Goal: Task Accomplishment & Management: Use online tool/utility

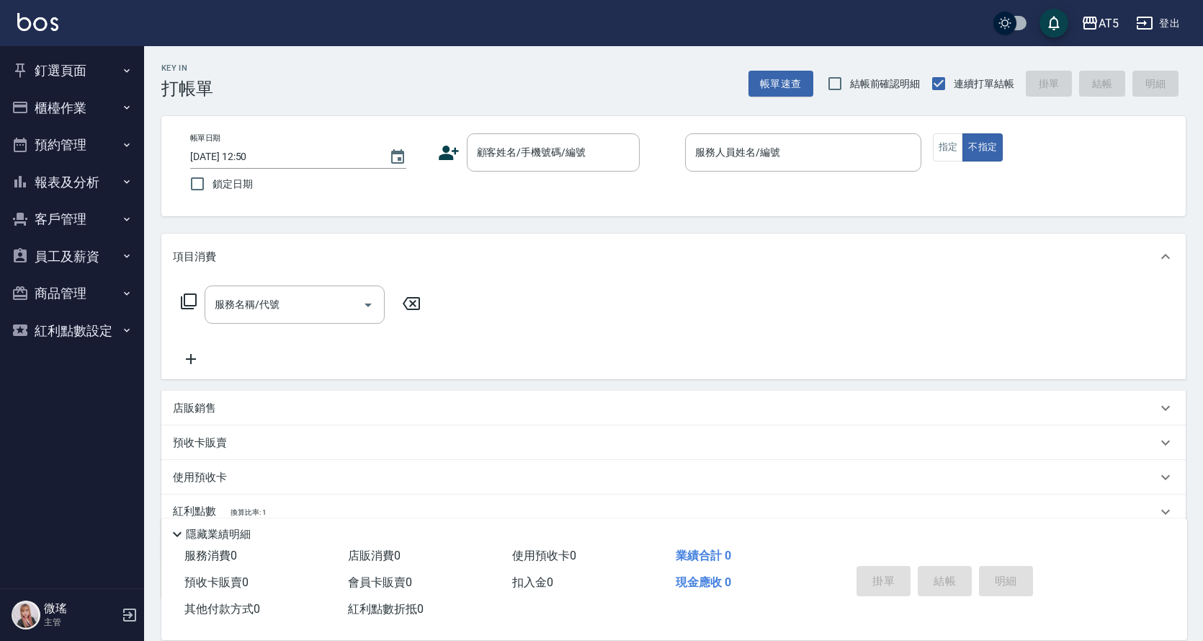
click at [78, 250] on button "員工及薪資" at bounding box center [72, 256] width 133 height 37
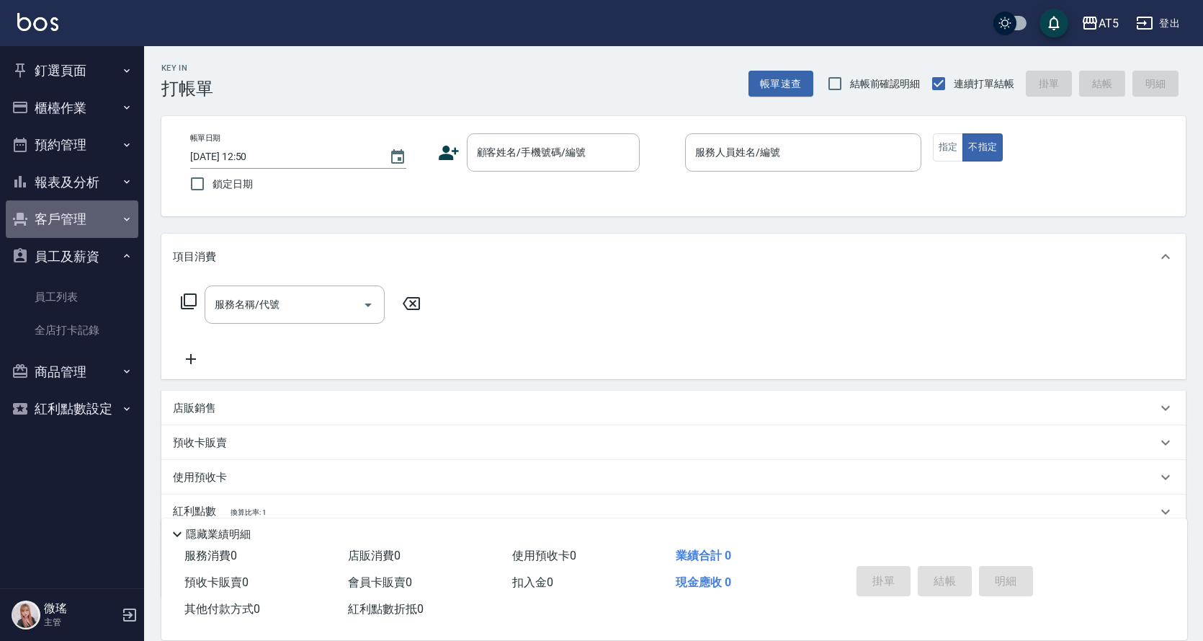
click at [79, 219] on button "客戶管理" at bounding box center [72, 218] width 133 height 37
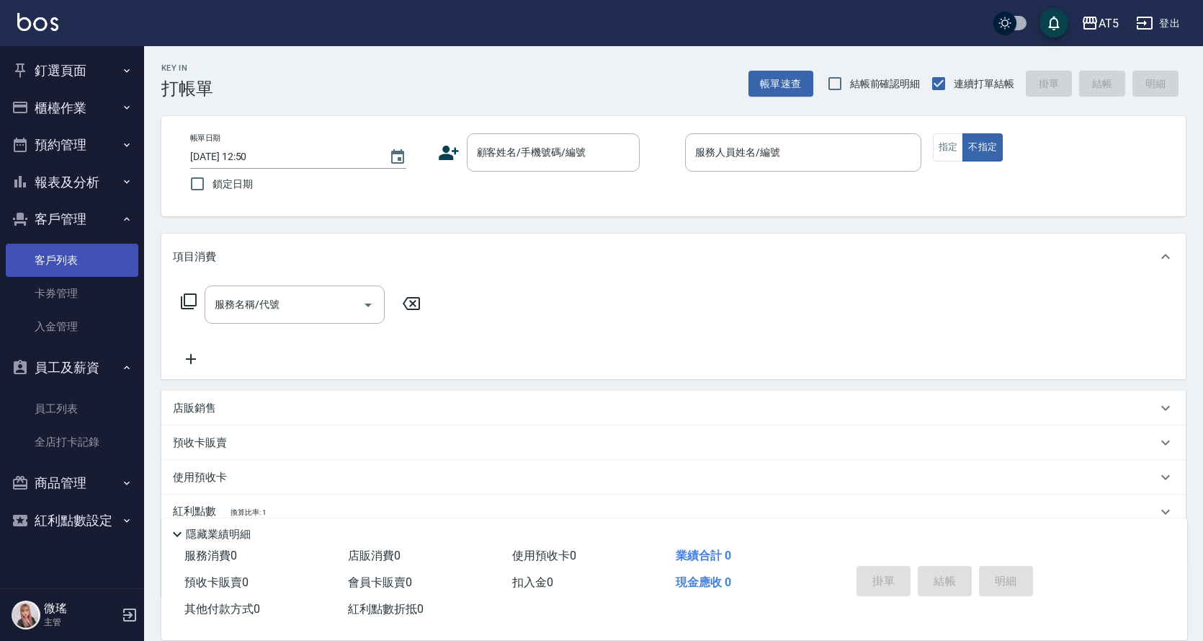
click at [72, 264] on link "客戶列表" at bounding box center [72, 260] width 133 height 33
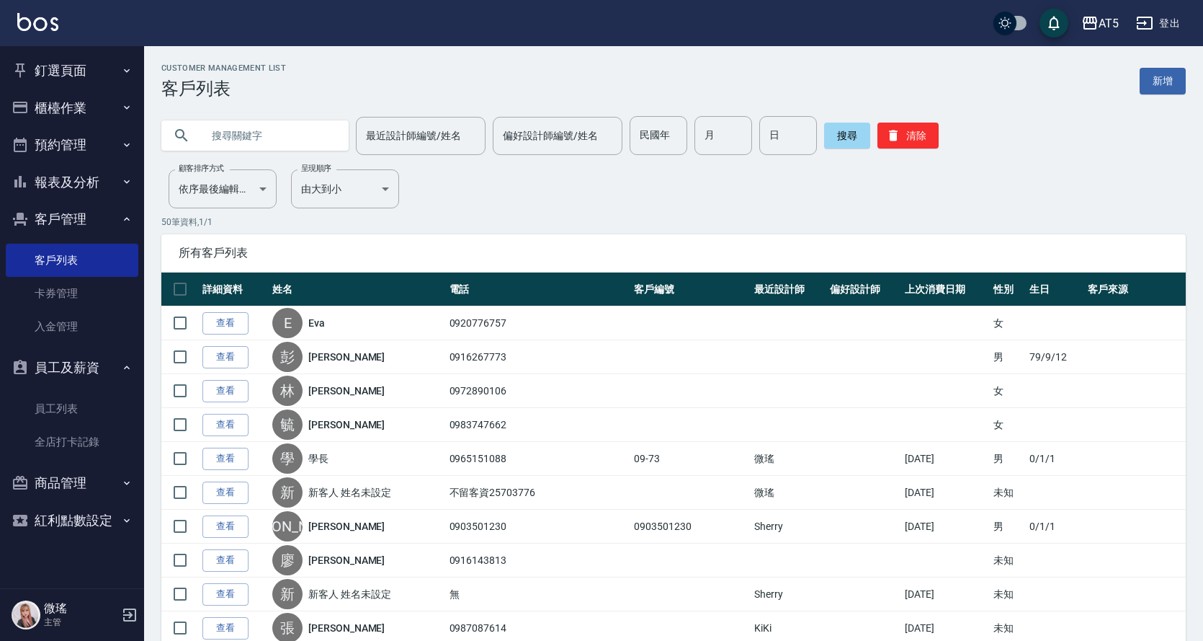
click at [231, 137] on input "text" at bounding box center [269, 135] width 135 height 39
type input "莊"
click at [834, 136] on button "搜尋" at bounding box center [847, 136] width 46 height 26
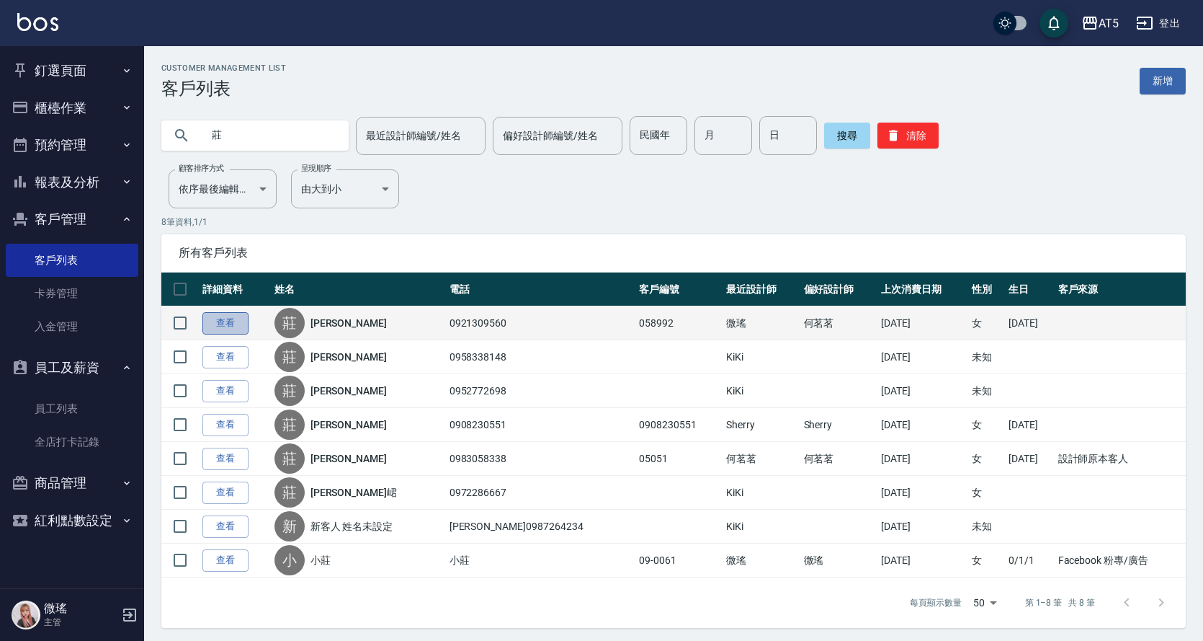
click at [224, 326] on link "查看" at bounding box center [225, 323] width 46 height 22
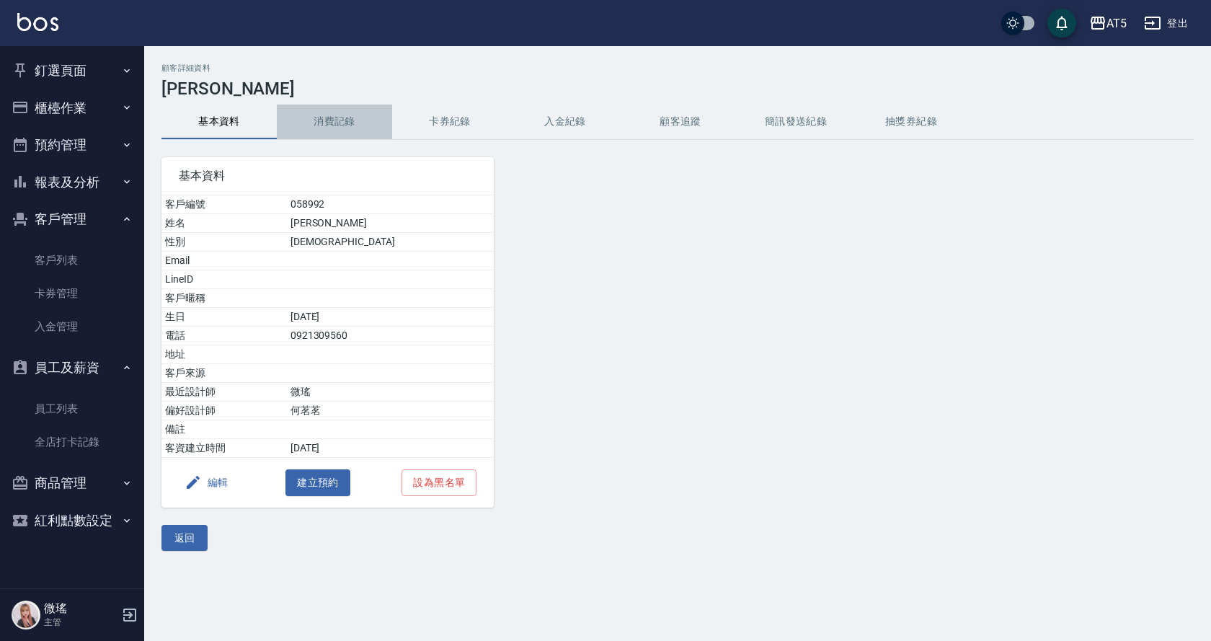
click at [342, 117] on button "消費記錄" at bounding box center [334, 121] width 115 height 35
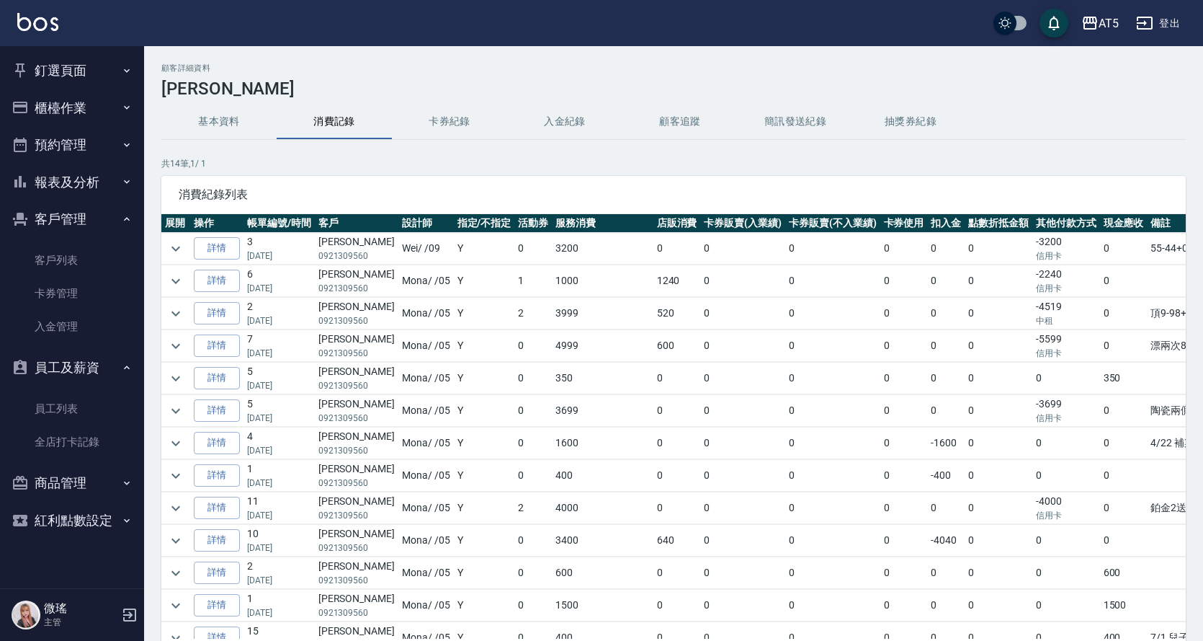
click at [188, 285] on td at bounding box center [175, 281] width 29 height 32
click at [172, 278] on icon "expand row" at bounding box center [175, 280] width 17 height 17
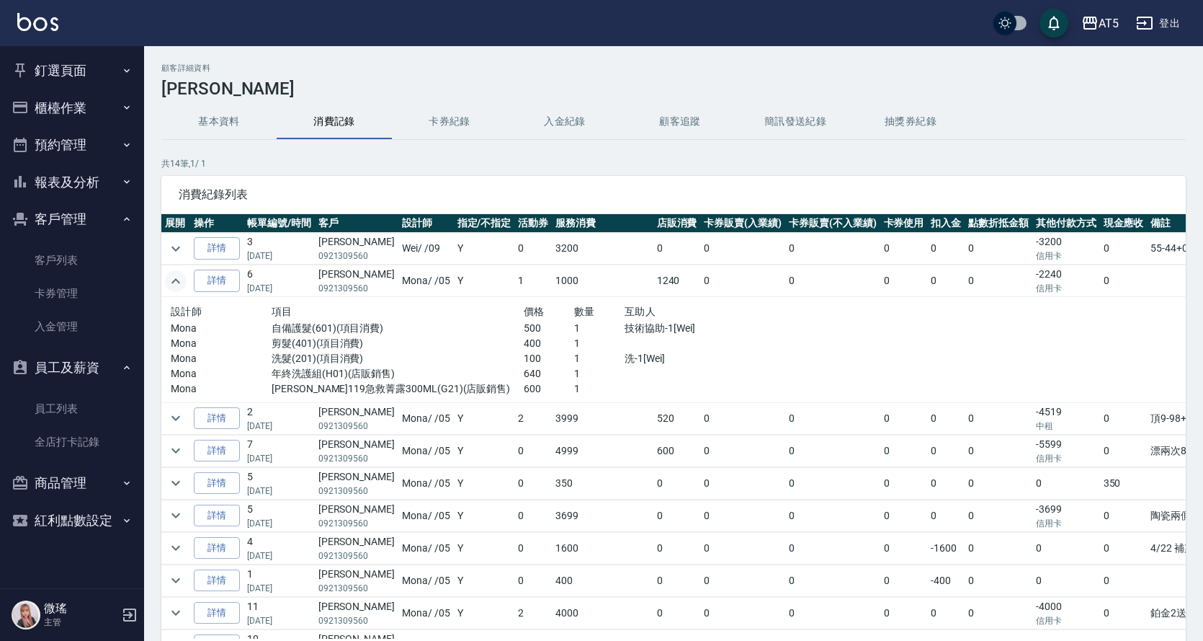
click at [172, 278] on icon "expand row" at bounding box center [175, 280] width 17 height 17
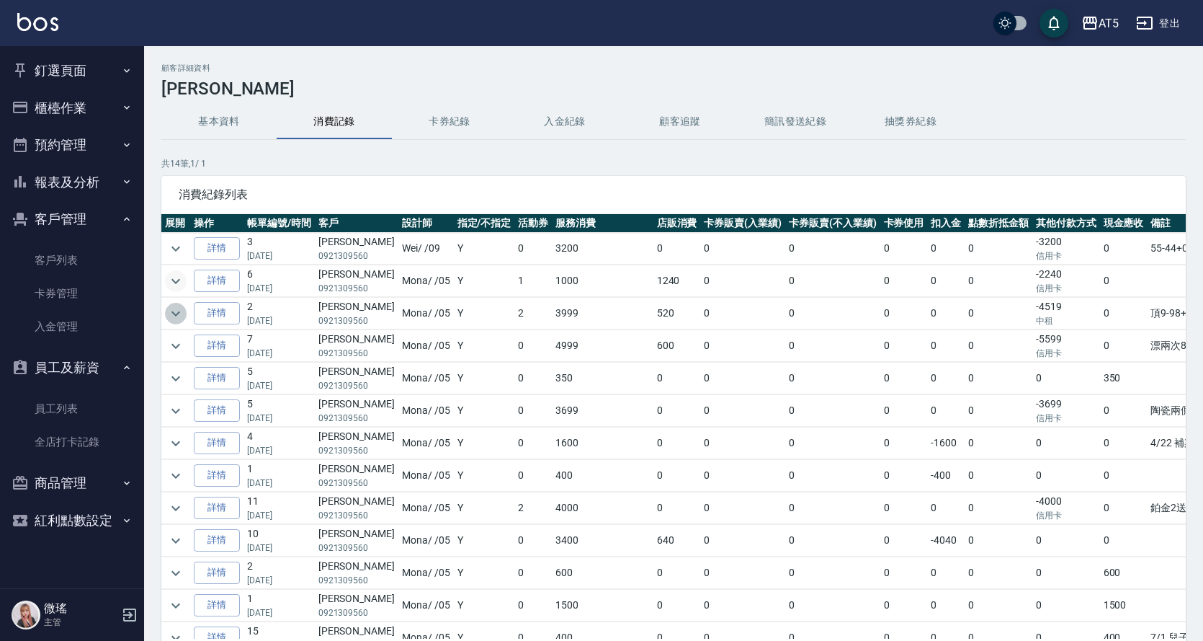
click at [181, 314] on icon "expand row" at bounding box center [175, 313] width 17 height 17
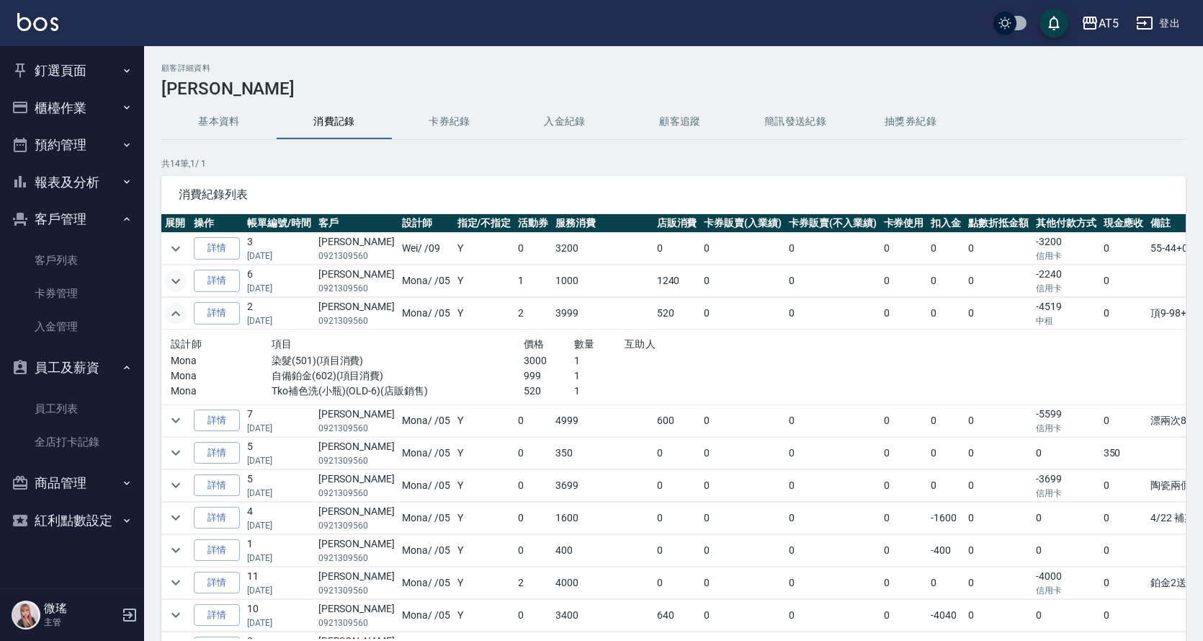
click at [180, 314] on icon "expand row" at bounding box center [175, 313] width 17 height 17
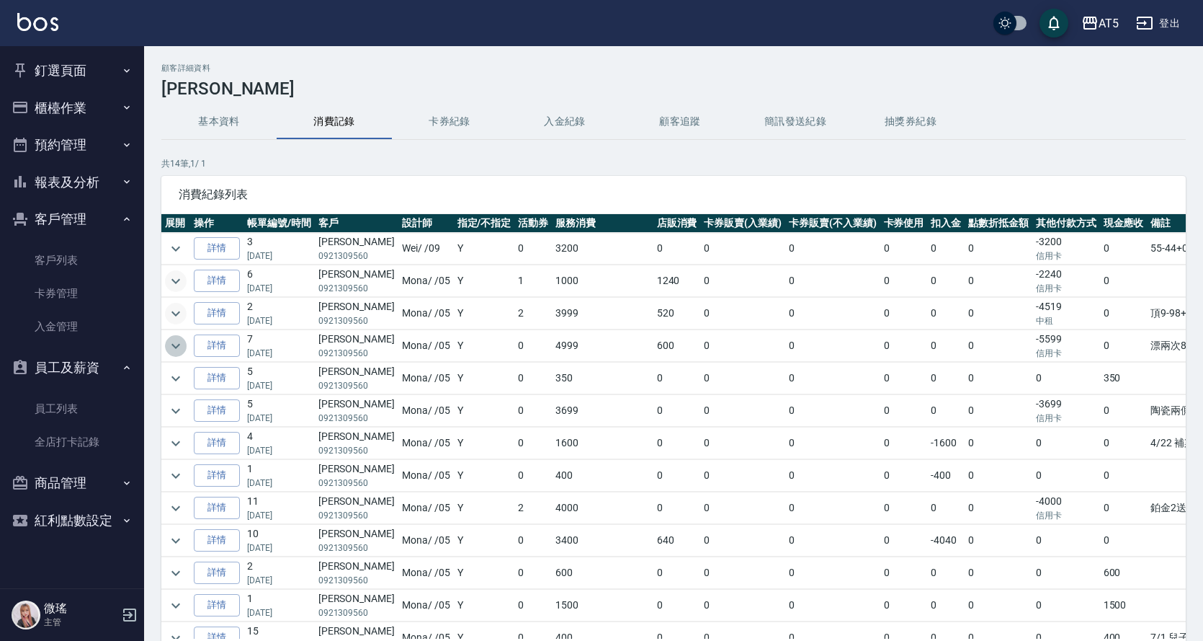
click at [181, 348] on icon "expand row" at bounding box center [175, 345] width 17 height 17
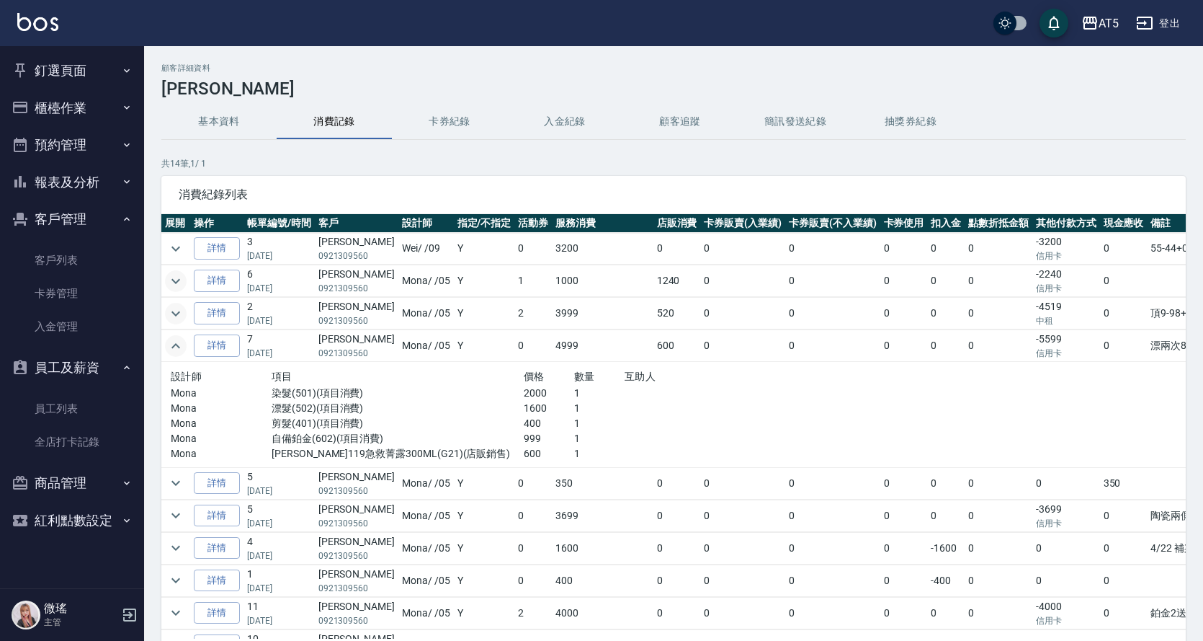
click at [181, 348] on icon "expand row" at bounding box center [175, 345] width 17 height 17
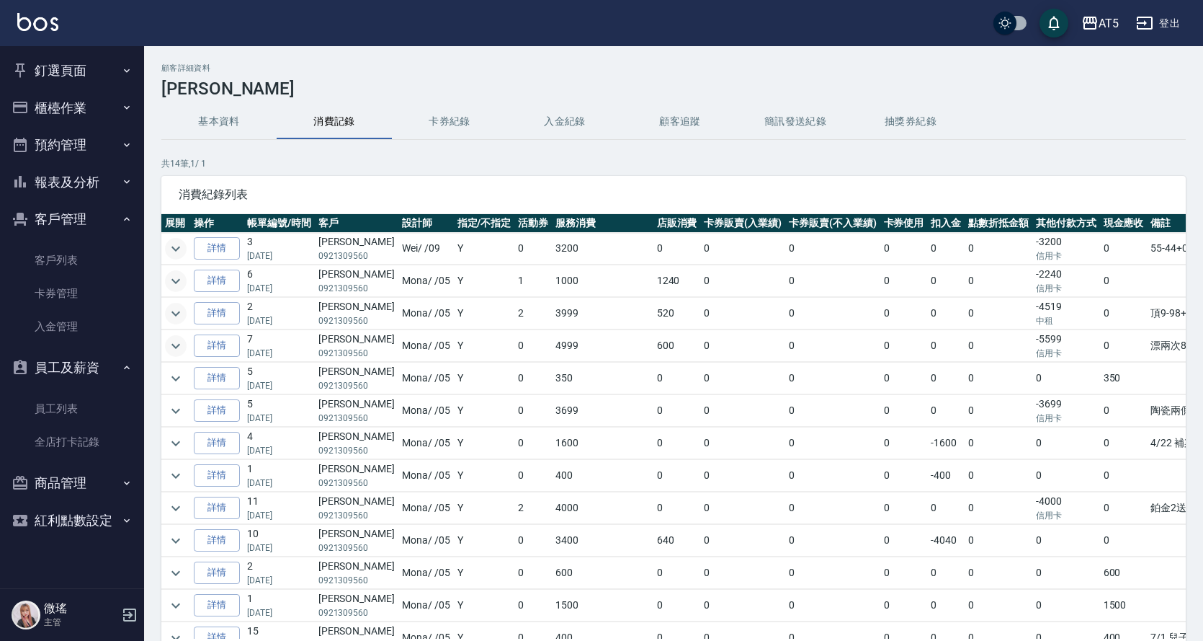
click at [178, 251] on icon "expand row" at bounding box center [175, 248] width 17 height 17
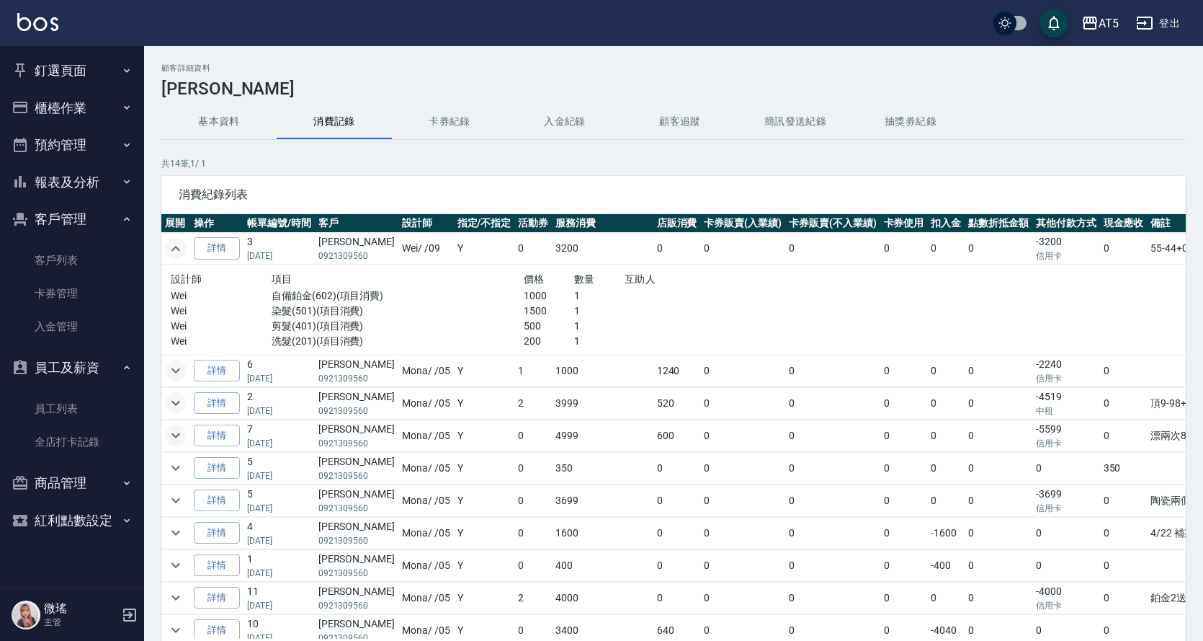
click at [178, 251] on icon "expand row" at bounding box center [175, 248] width 17 height 17
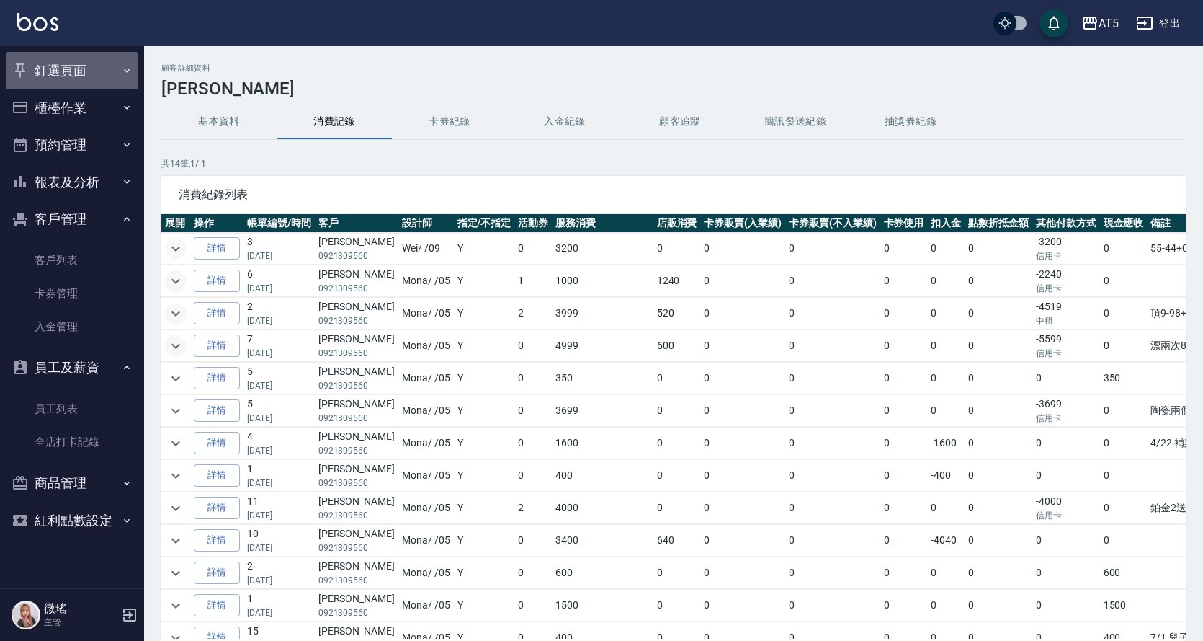
click at [84, 73] on button "釘選頁面" at bounding box center [72, 70] width 133 height 37
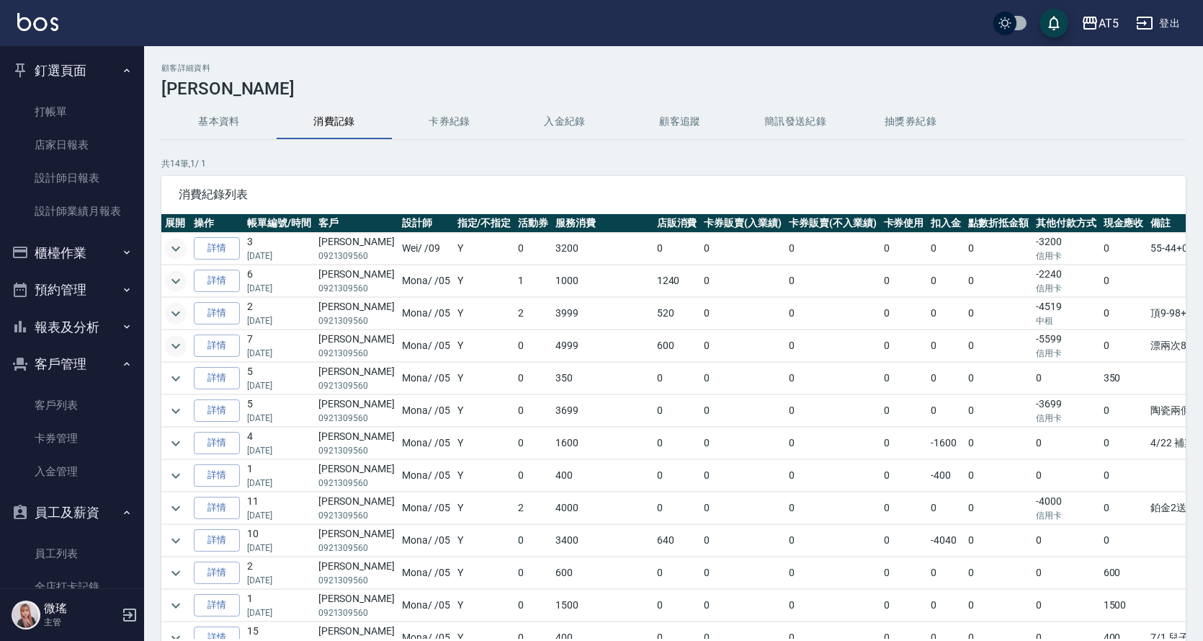
click at [74, 293] on button "預約管理" at bounding box center [72, 289] width 133 height 37
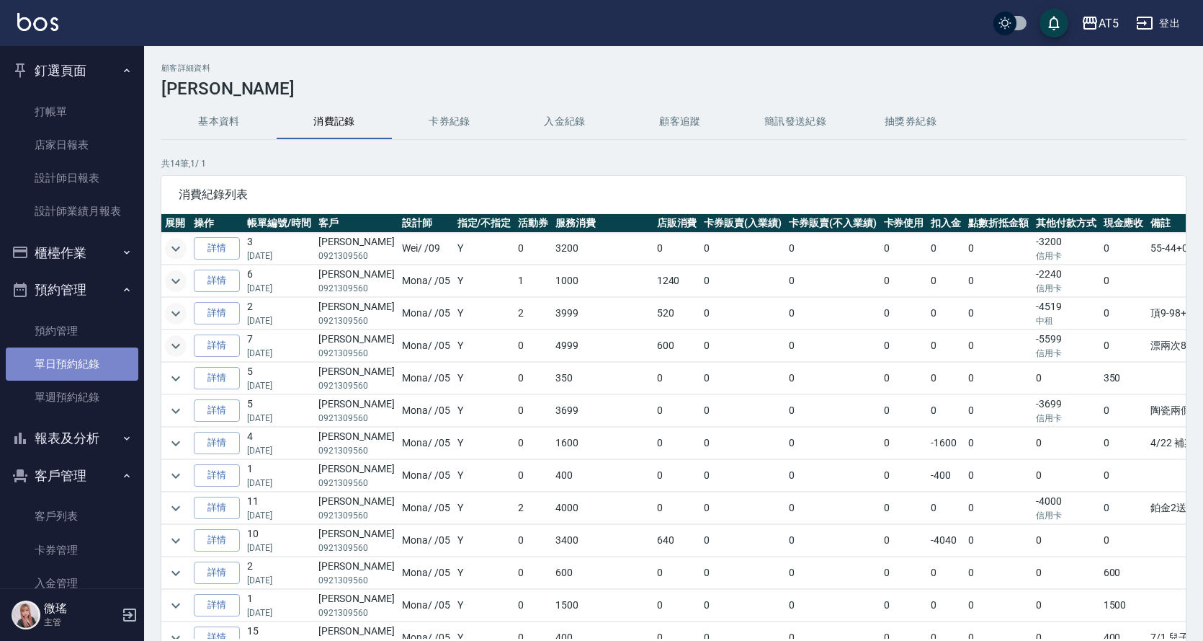
click at [86, 374] on link "單日預約紀錄" at bounding box center [72, 363] width 133 height 33
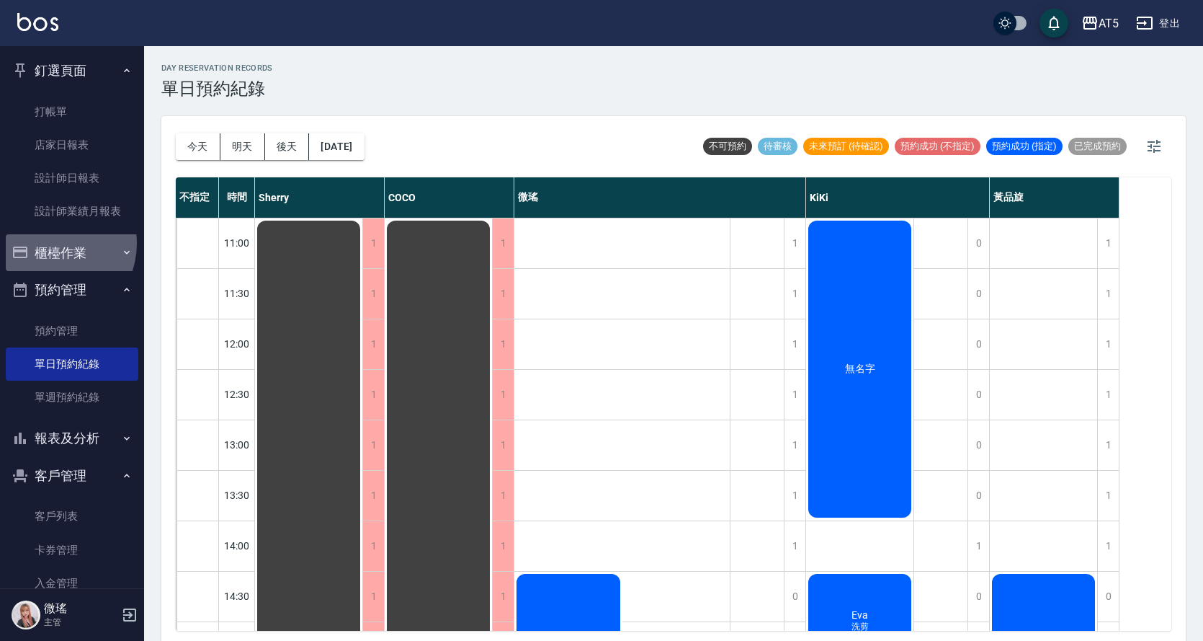
click at [49, 243] on button "櫃檯作業" at bounding box center [72, 252] width 133 height 37
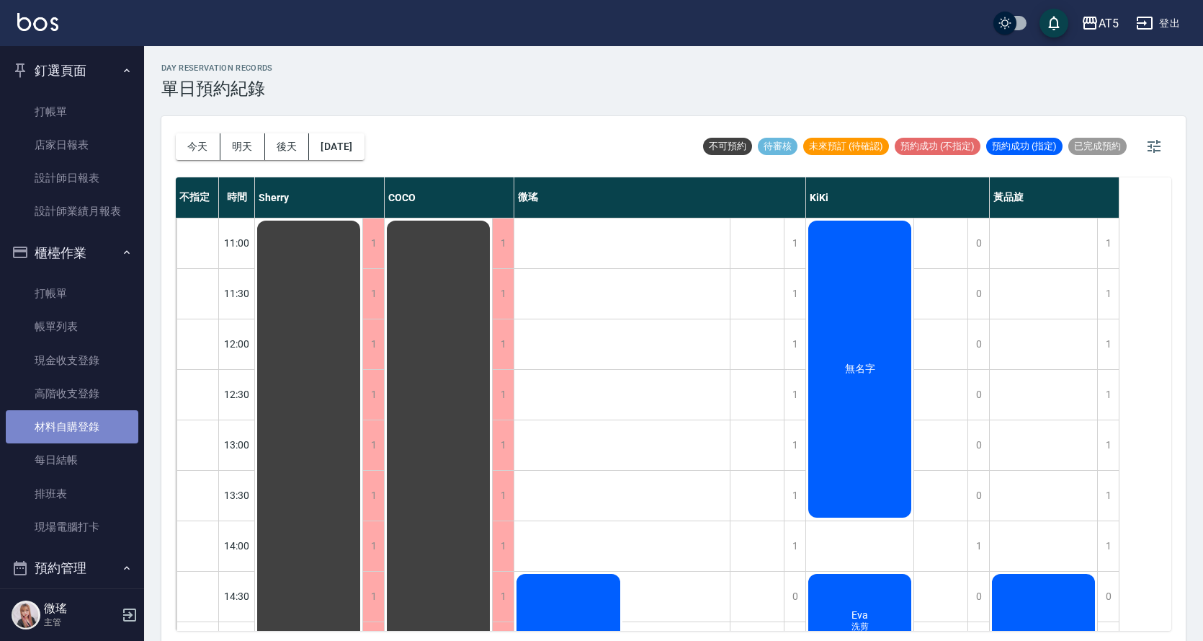
click at [87, 422] on link "材料自購登錄" at bounding box center [72, 426] width 133 height 33
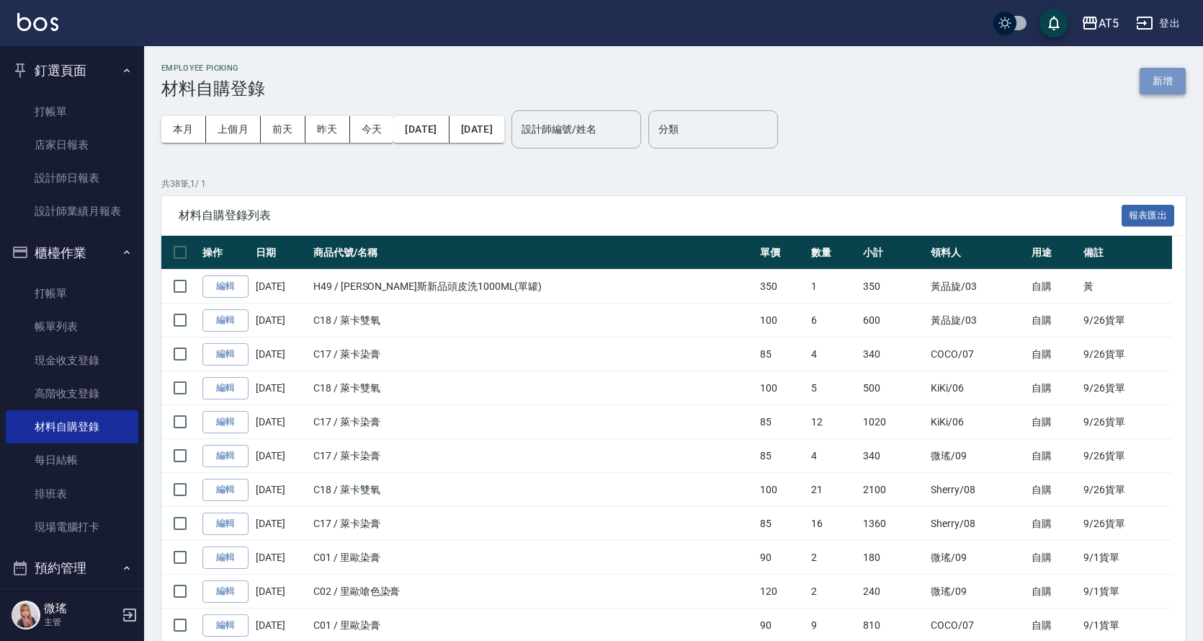
click at [1175, 69] on button "新增" at bounding box center [1163, 81] width 46 height 27
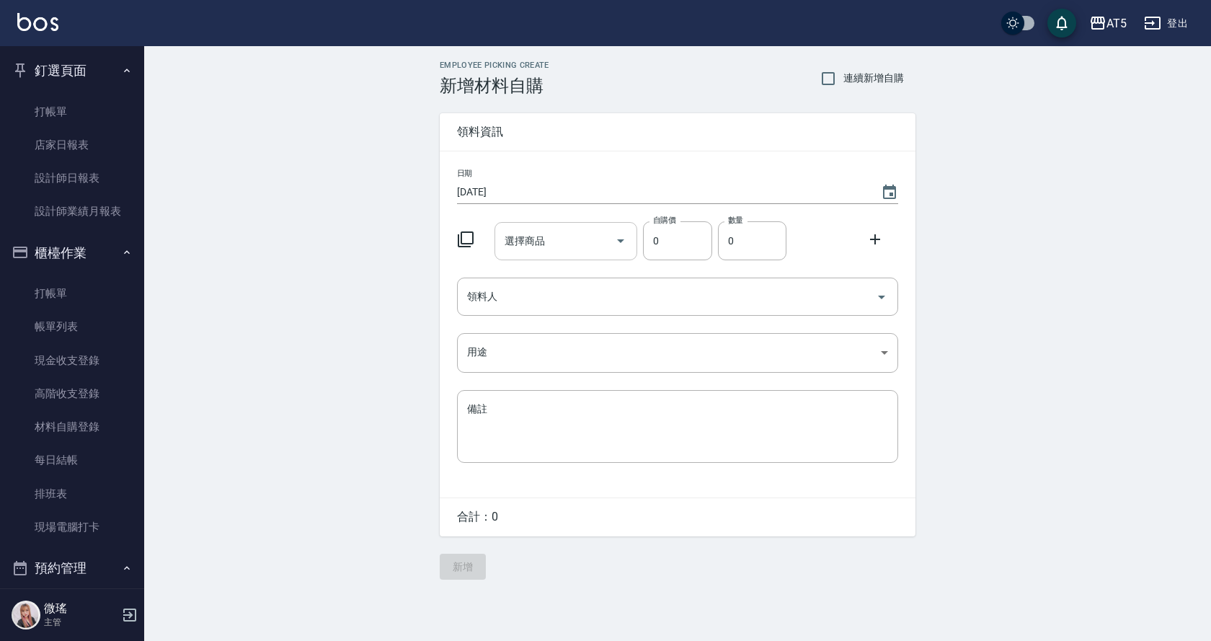
click at [518, 235] on div "選擇商品 選擇商品" at bounding box center [565, 241] width 143 height 38
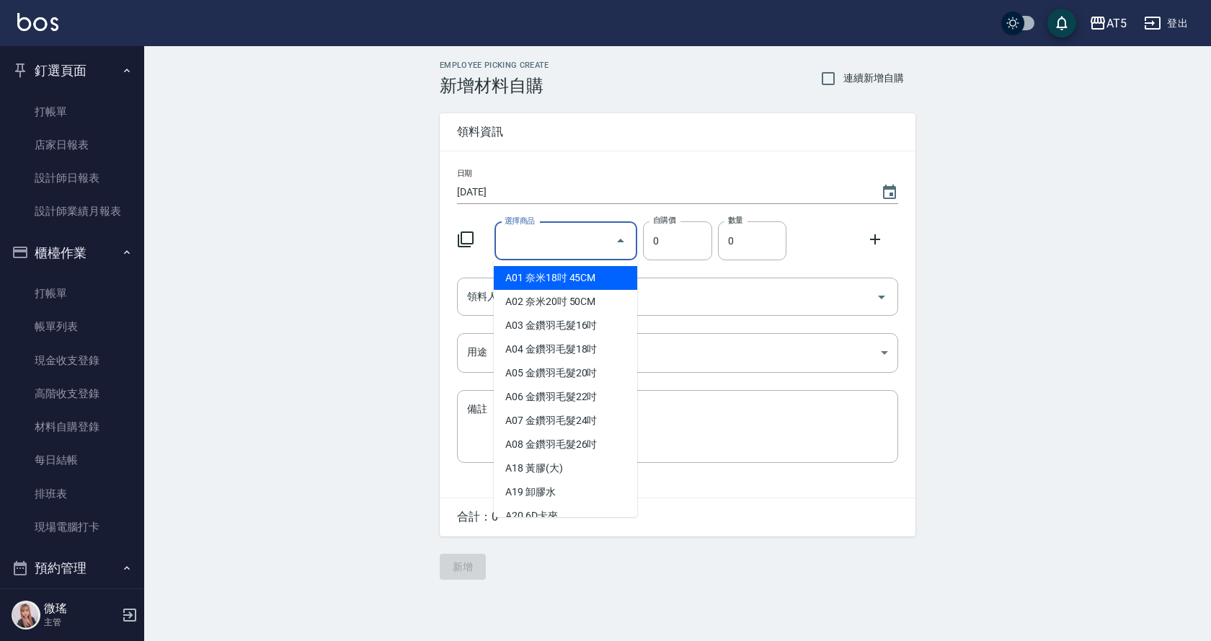
type input "ㄏ"
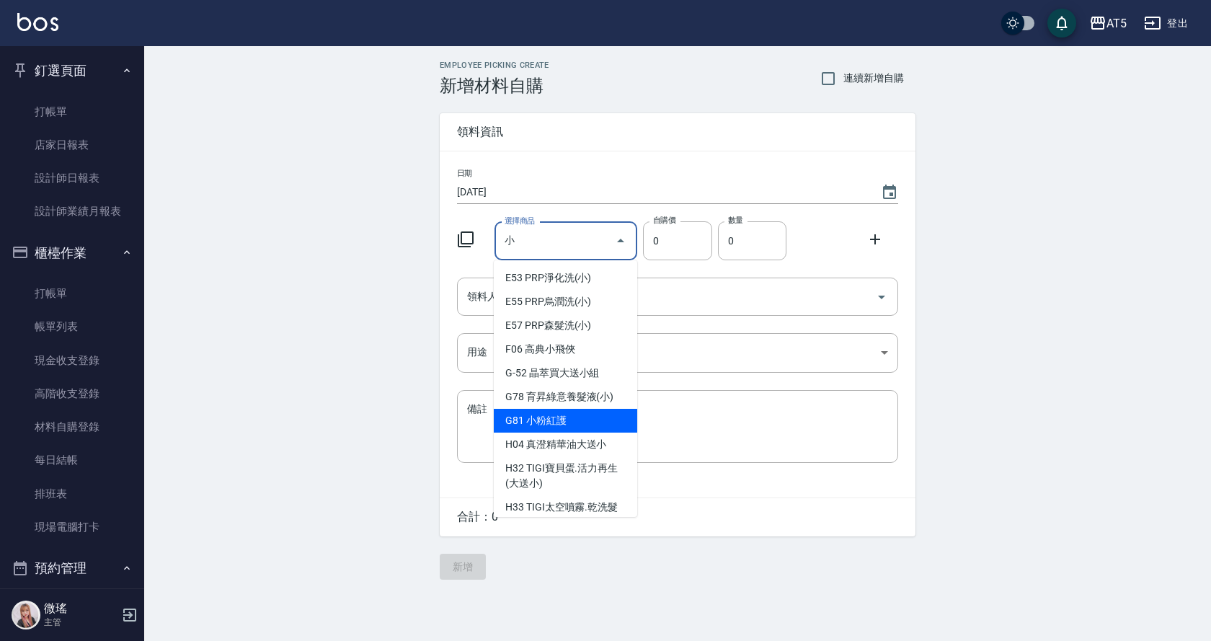
click at [587, 421] on li "G81 小粉紅護" at bounding box center [565, 421] width 143 height 24
type input "小粉紅護"
type input "1300"
type input "1"
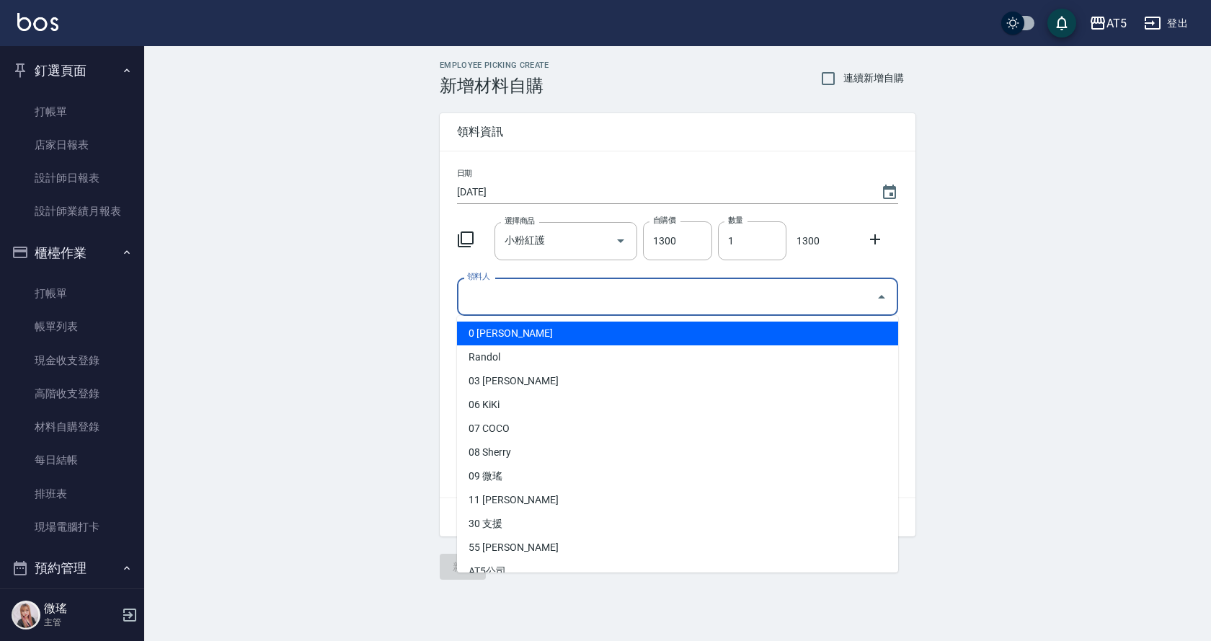
drag, startPoint x: 694, startPoint y: 307, endPoint x: 622, endPoint y: 333, distance: 76.6
click at [674, 314] on div "領料人" at bounding box center [677, 296] width 441 height 38
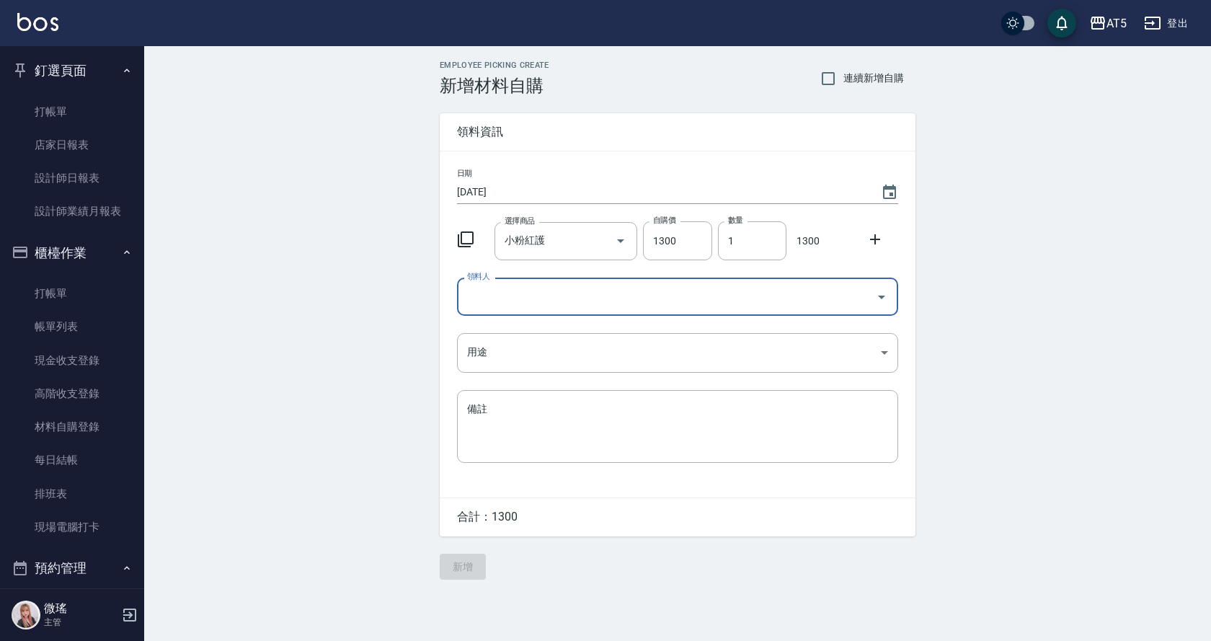
click at [514, 298] on input "領料人" at bounding box center [666, 296] width 406 height 25
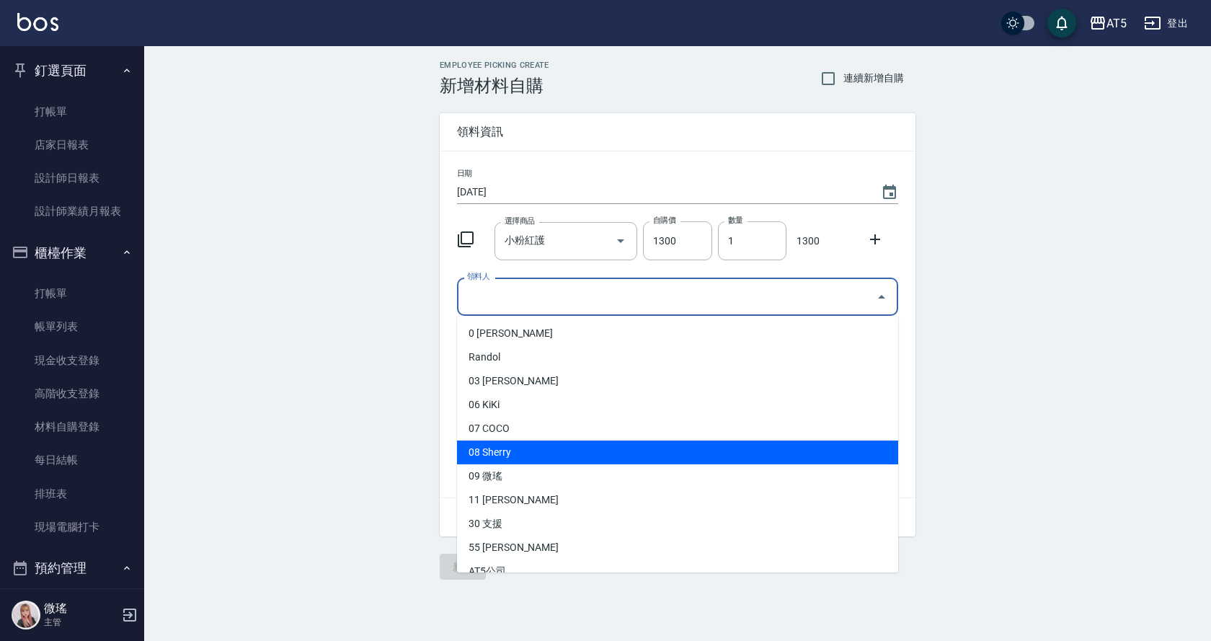
click at [507, 456] on li "08 Sherry" at bounding box center [677, 452] width 441 height 24
type input "Sherry"
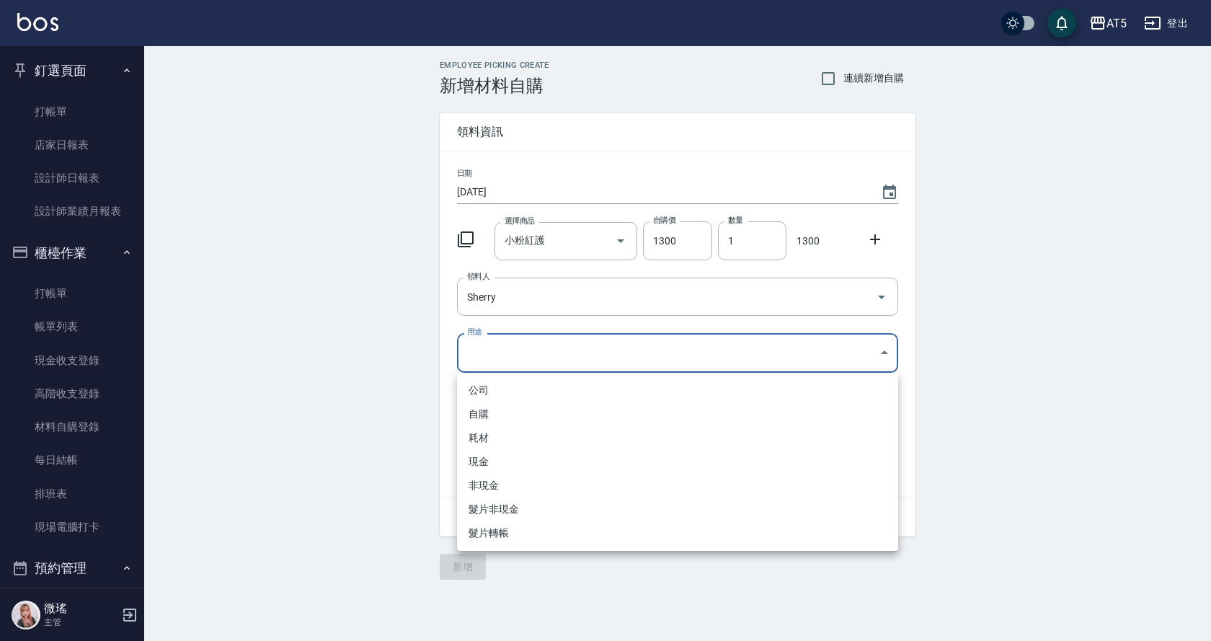
click at [506, 358] on body "AT5 登出 釘選頁面 打帳單 店家日報表 設計師日報表 設計師業績月報表 櫃檯作業 打帳單 帳單列表 現金收支登錄 高階收支登錄 材料自購登錄 每日結帳 排…" at bounding box center [605, 320] width 1211 height 641
click at [504, 420] on li "自購" at bounding box center [677, 414] width 441 height 24
type input "自購"
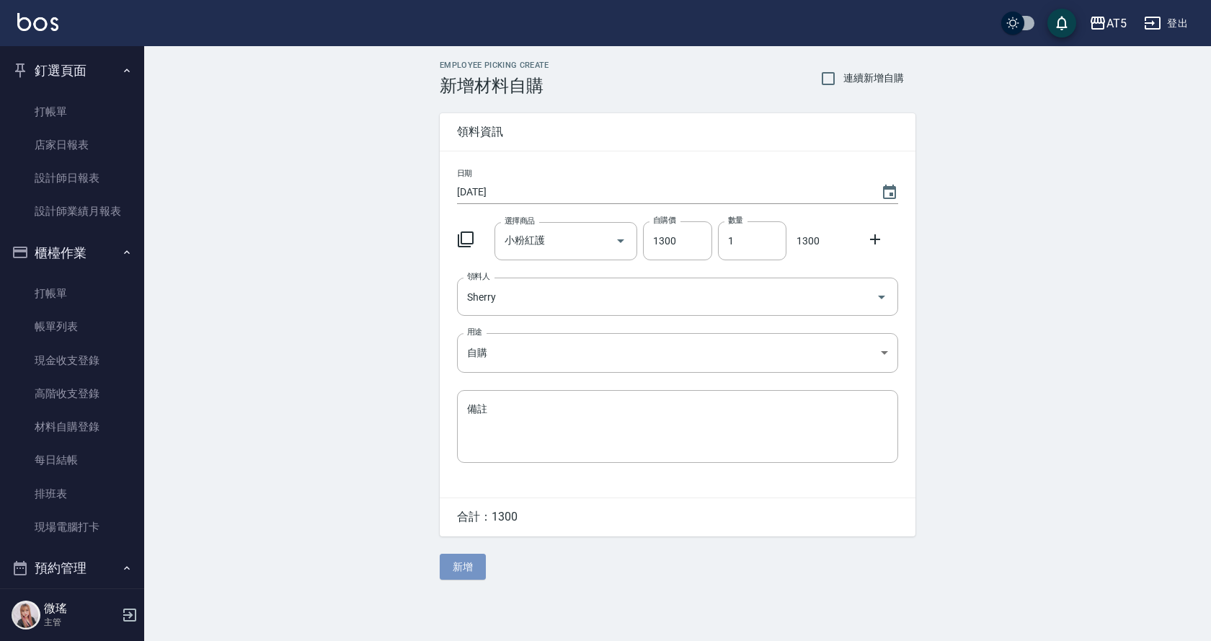
click at [476, 573] on button "新增" at bounding box center [463, 566] width 46 height 27
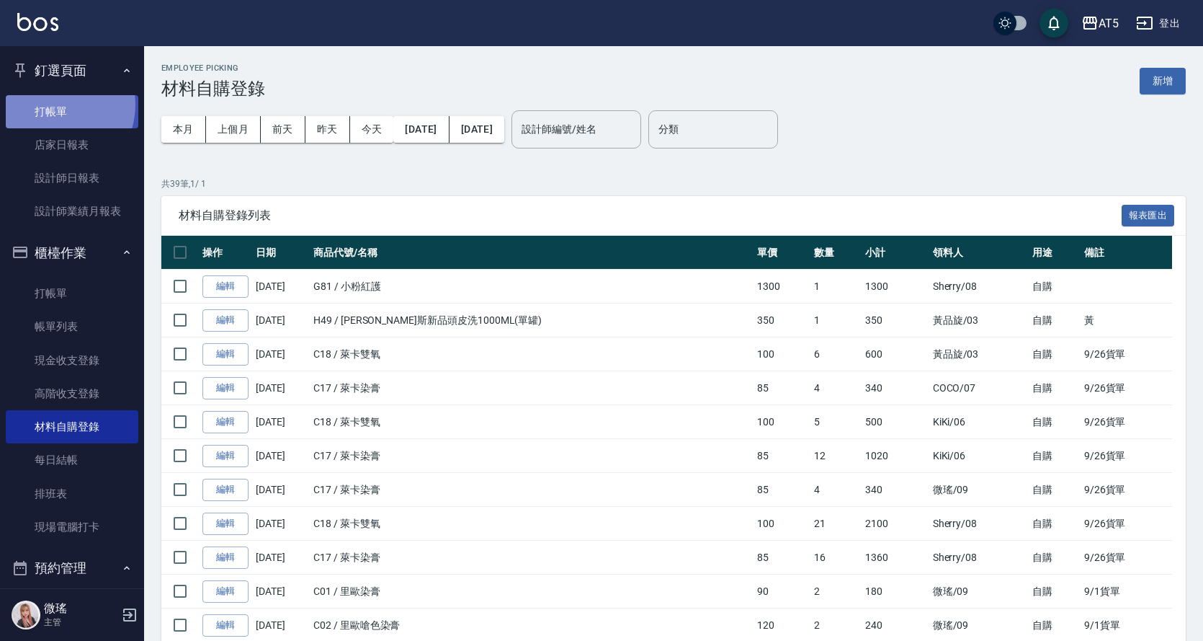
click at [50, 104] on link "打帳單" at bounding box center [72, 111] width 133 height 33
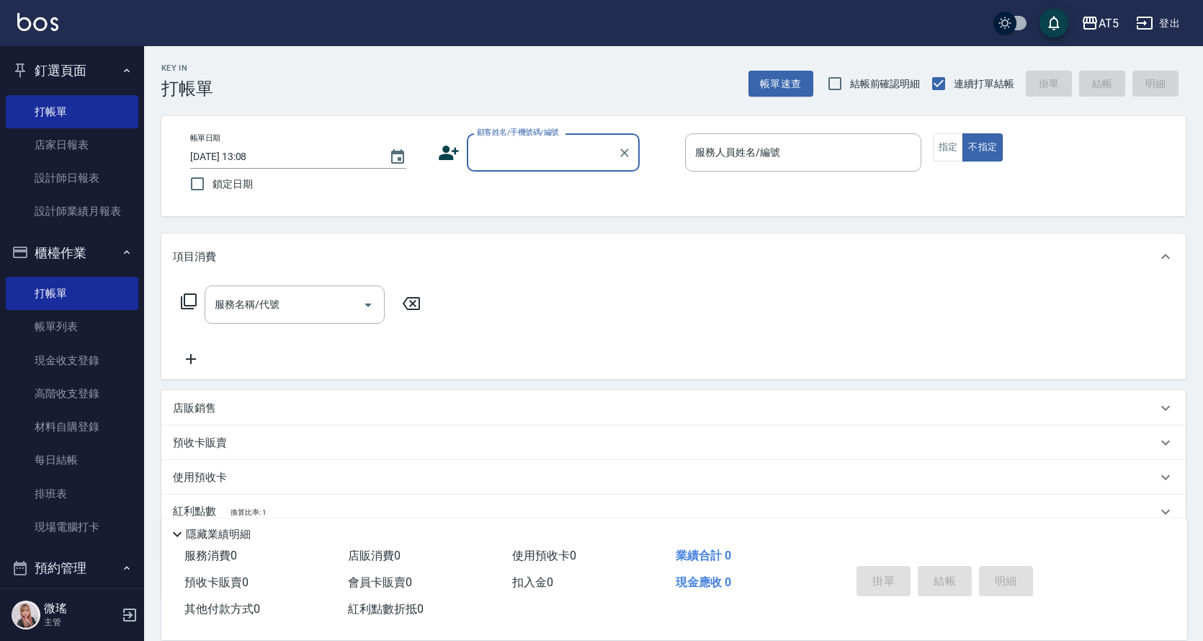
scroll to position [288, 0]
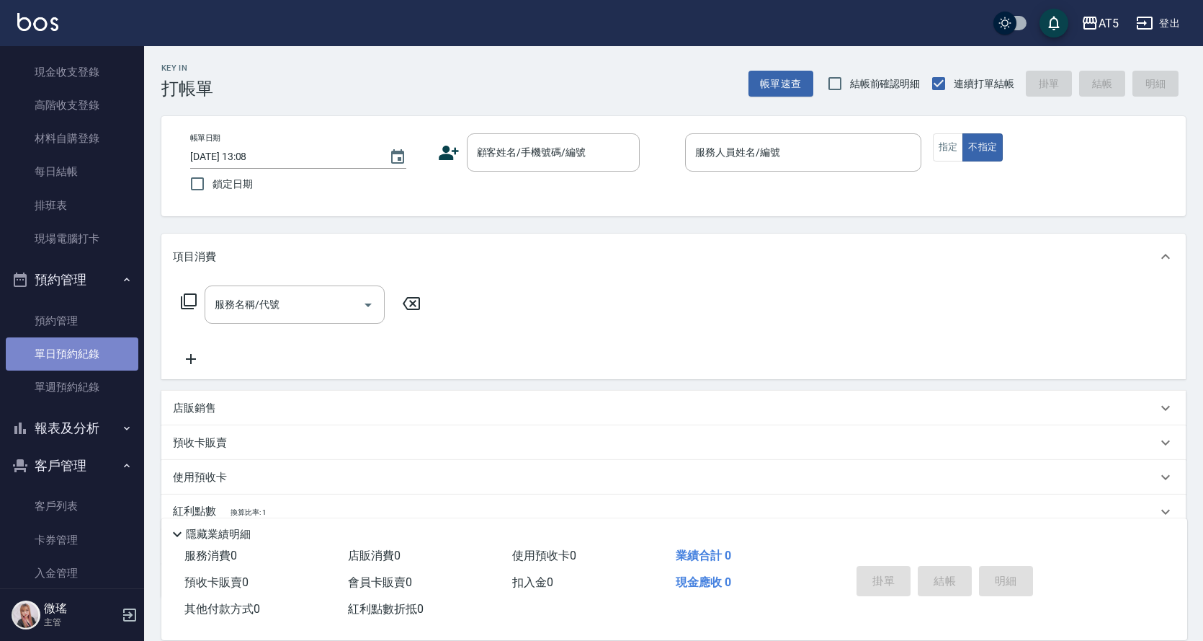
click at [96, 358] on link "單日預約紀錄" at bounding box center [72, 353] width 133 height 33
click at [97, 358] on link "單日預約紀錄" at bounding box center [72, 353] width 133 height 33
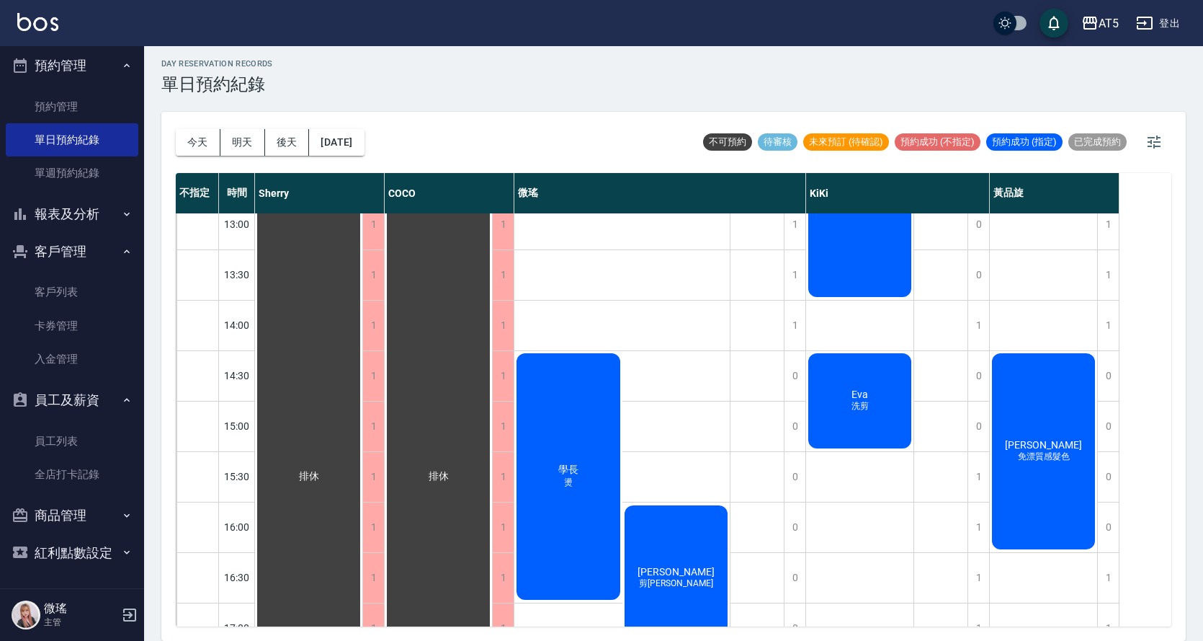
scroll to position [288, 0]
